Goal: Find specific page/section: Find specific page/section

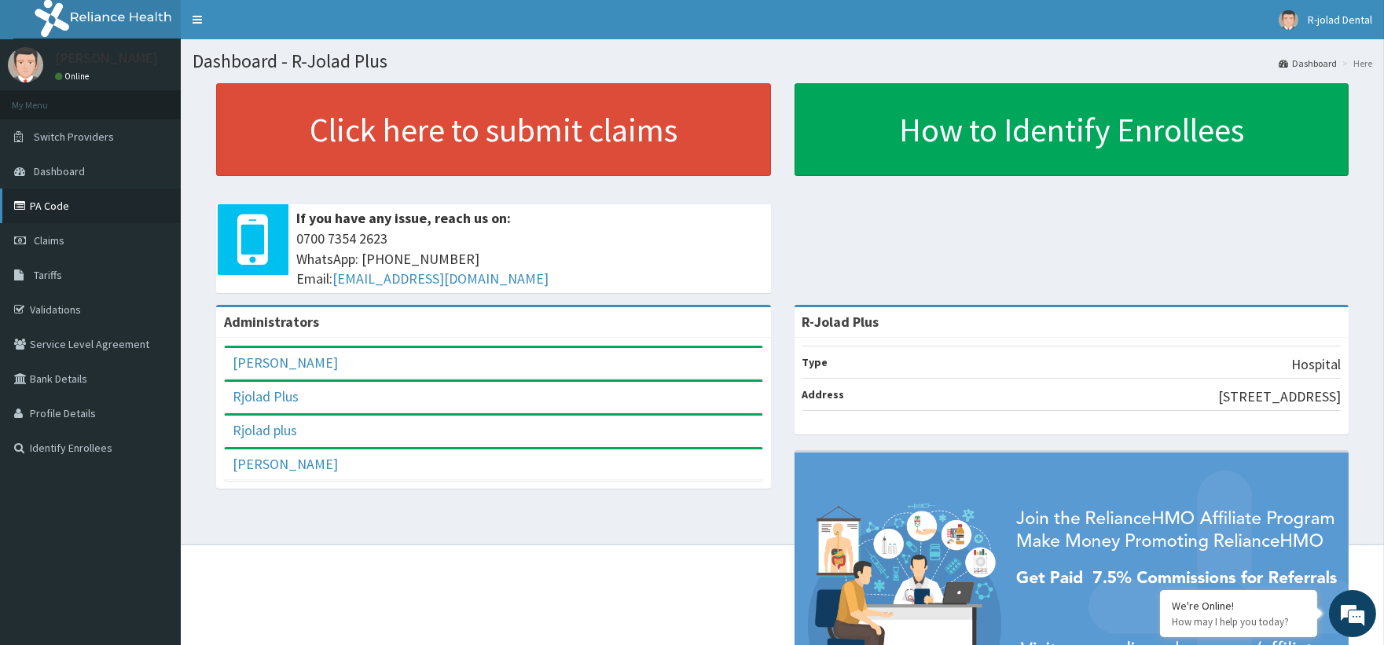
click at [72, 205] on link "PA Code" at bounding box center [90, 206] width 181 height 35
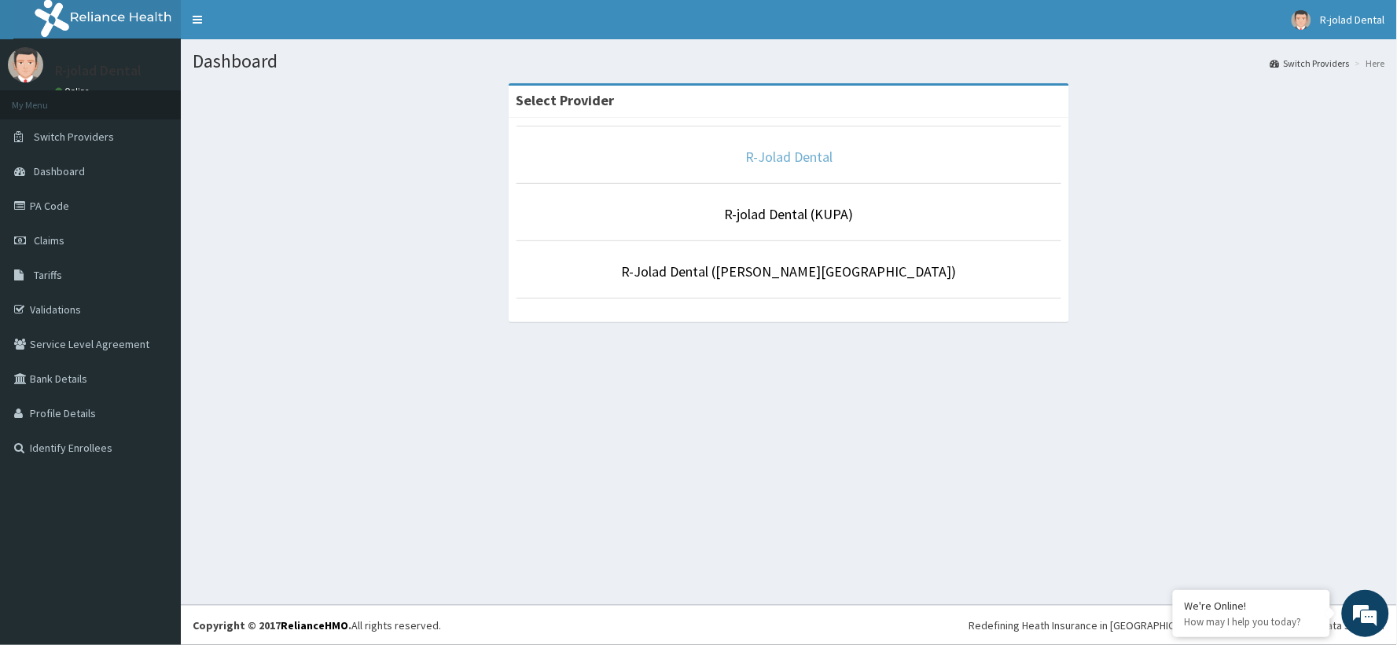
click at [811, 151] on link "R-Jolad Dental" at bounding box center [788, 157] width 87 height 18
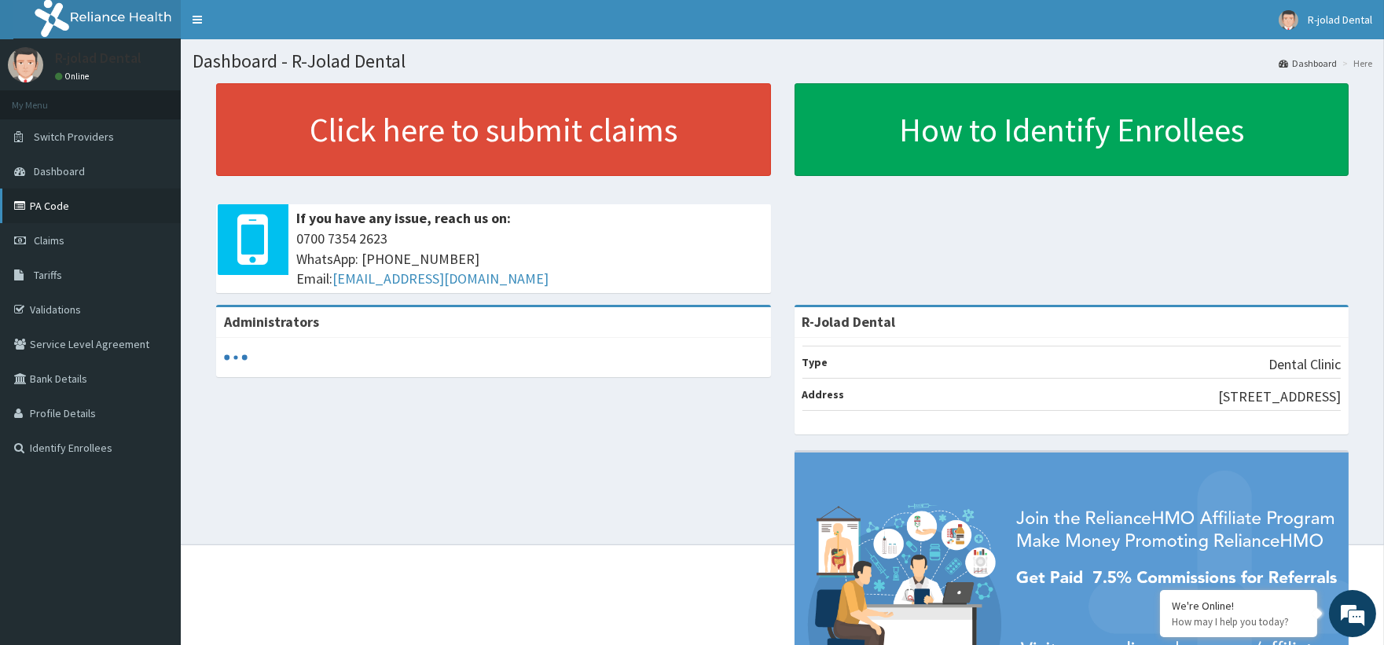
click at [68, 199] on link "PA Code" at bounding box center [90, 206] width 181 height 35
